Goal: Transaction & Acquisition: Book appointment/travel/reservation

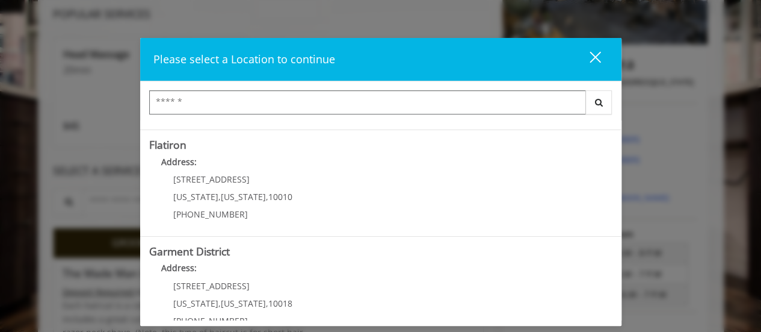
scroll to position [331, 0]
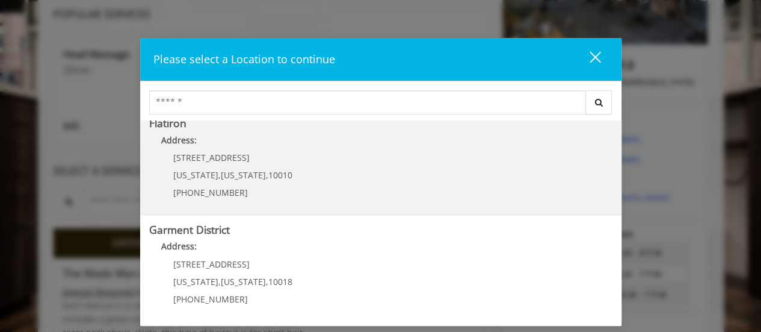
click at [372, 131] on "Flatiron Address: 10 E 23rd St New York , New York , 10010 (917) 475-1765" at bounding box center [381, 161] width 464 height 88
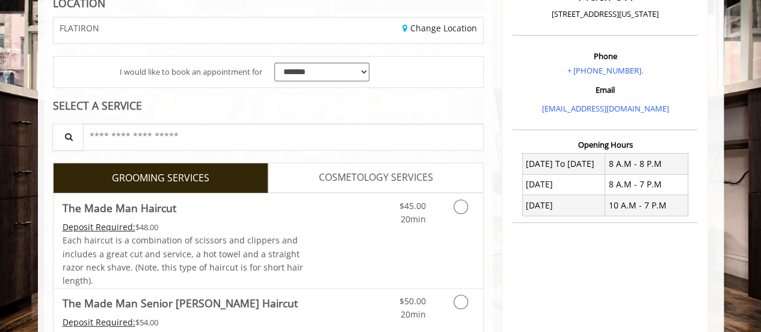
scroll to position [241, 0]
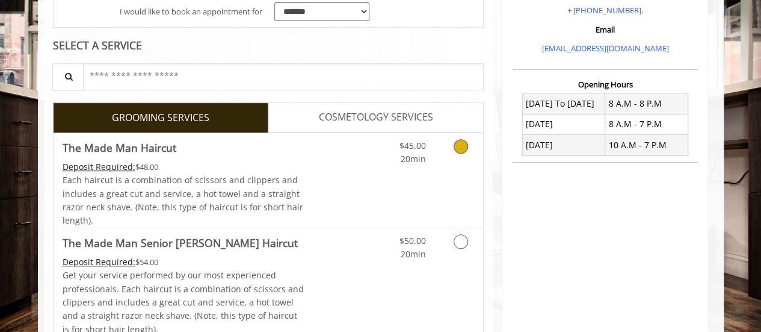
click at [353, 179] on link "Discounted Price" at bounding box center [340, 180] width 72 height 95
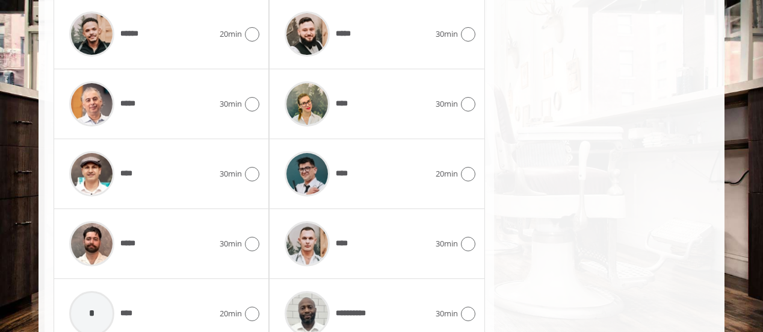
scroll to position [692, 0]
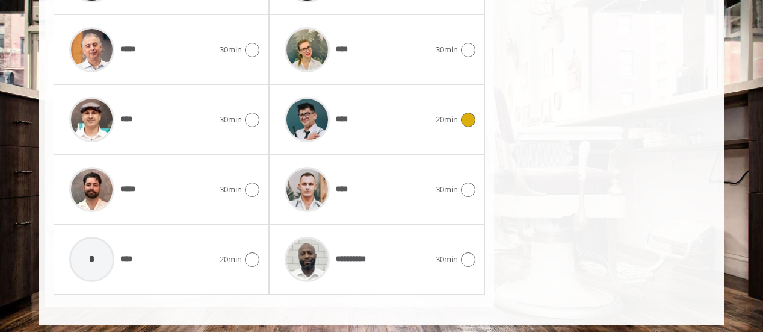
click at [468, 113] on icon at bounding box center [468, 120] width 14 height 14
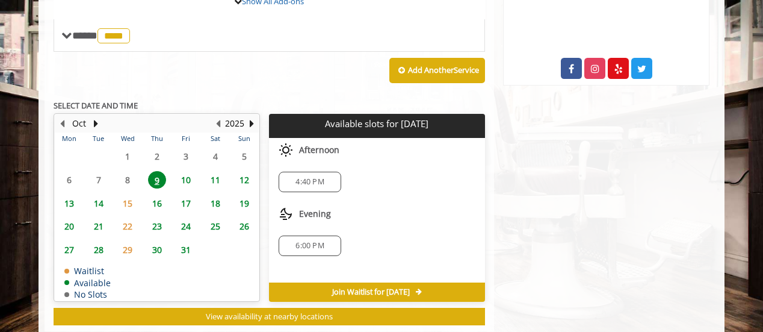
scroll to position [518, 0]
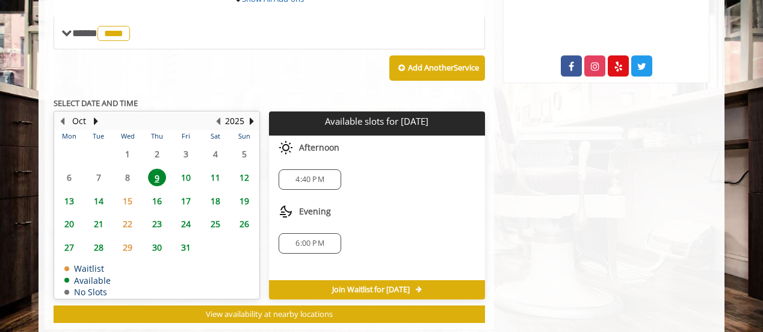
click at [157, 240] on span "30" at bounding box center [157, 246] width 18 height 17
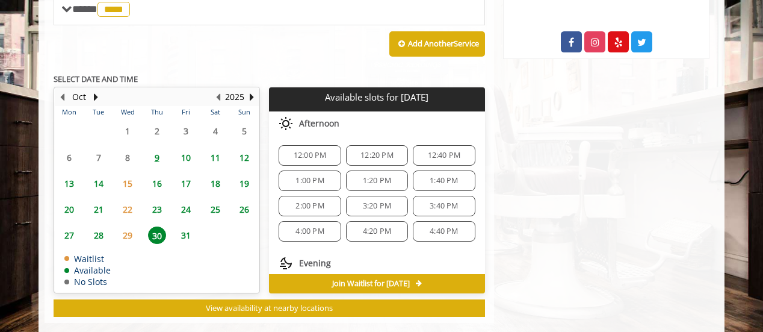
scroll to position [559, 0]
